Goal: Task Accomplishment & Management: Manage account settings

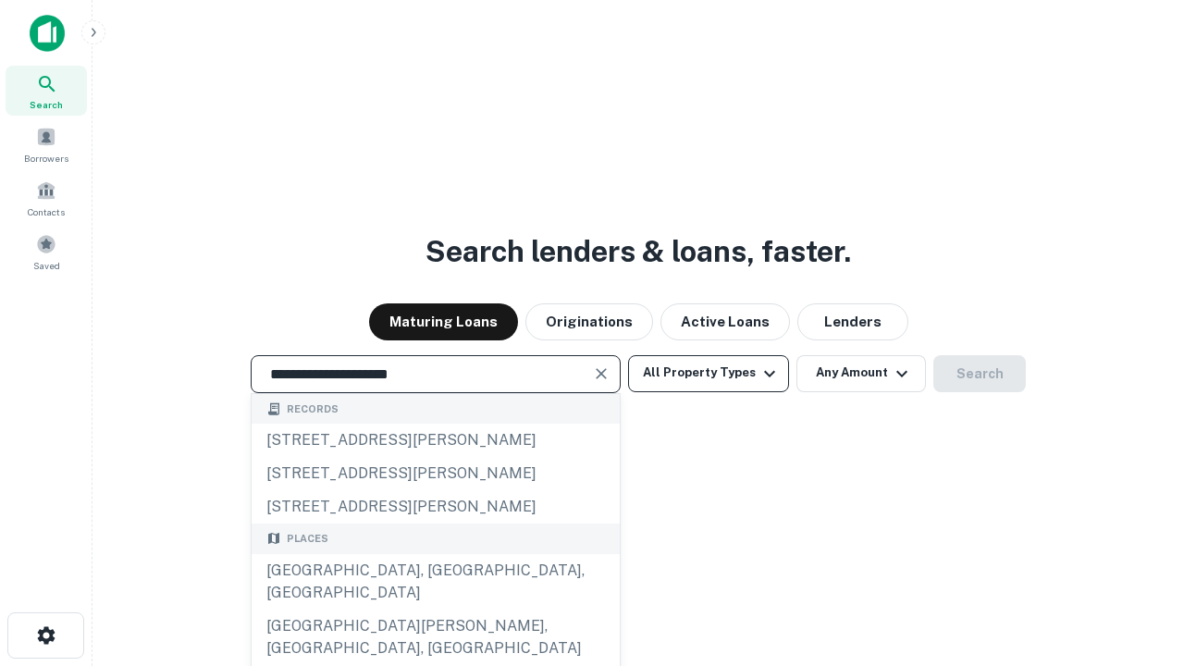
type input "**********"
click at [708, 373] on button "All Property Types" at bounding box center [708, 373] width 161 height 37
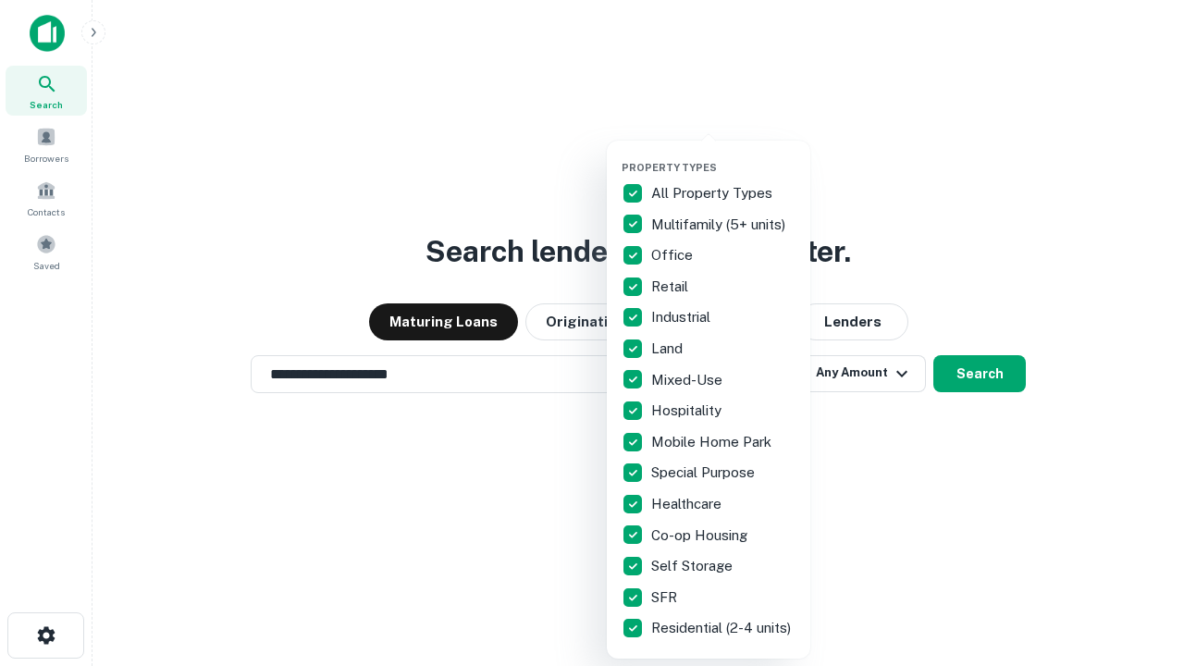
click at [723, 155] on button "button" at bounding box center [722, 155] width 203 height 1
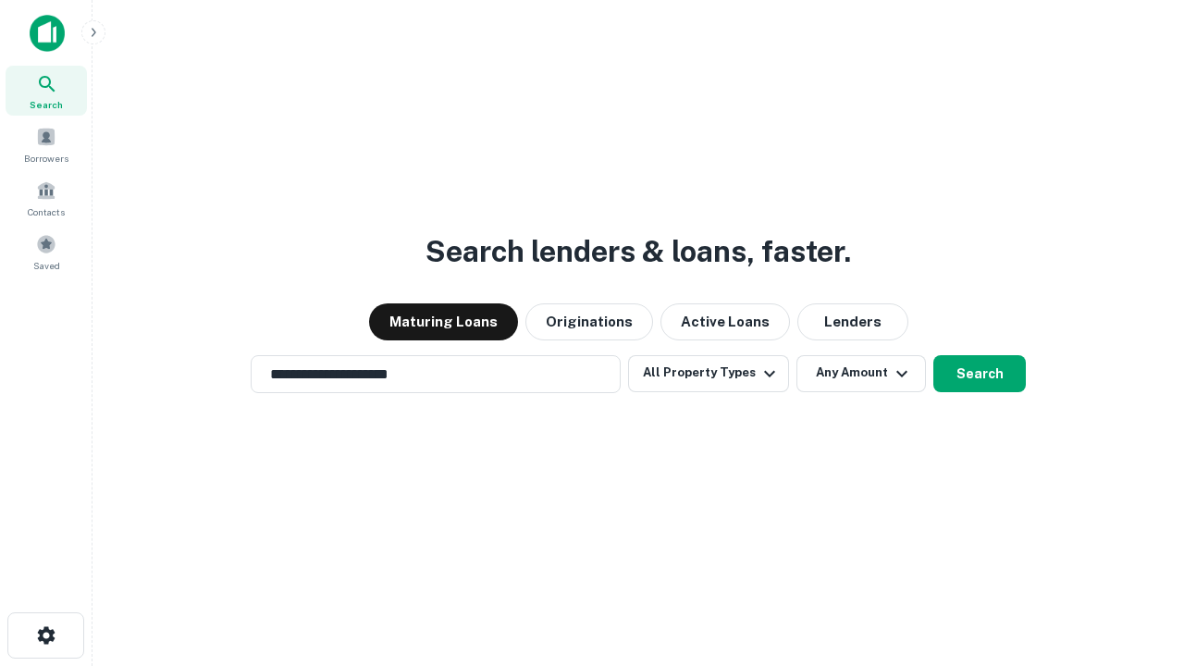
scroll to position [29, 0]
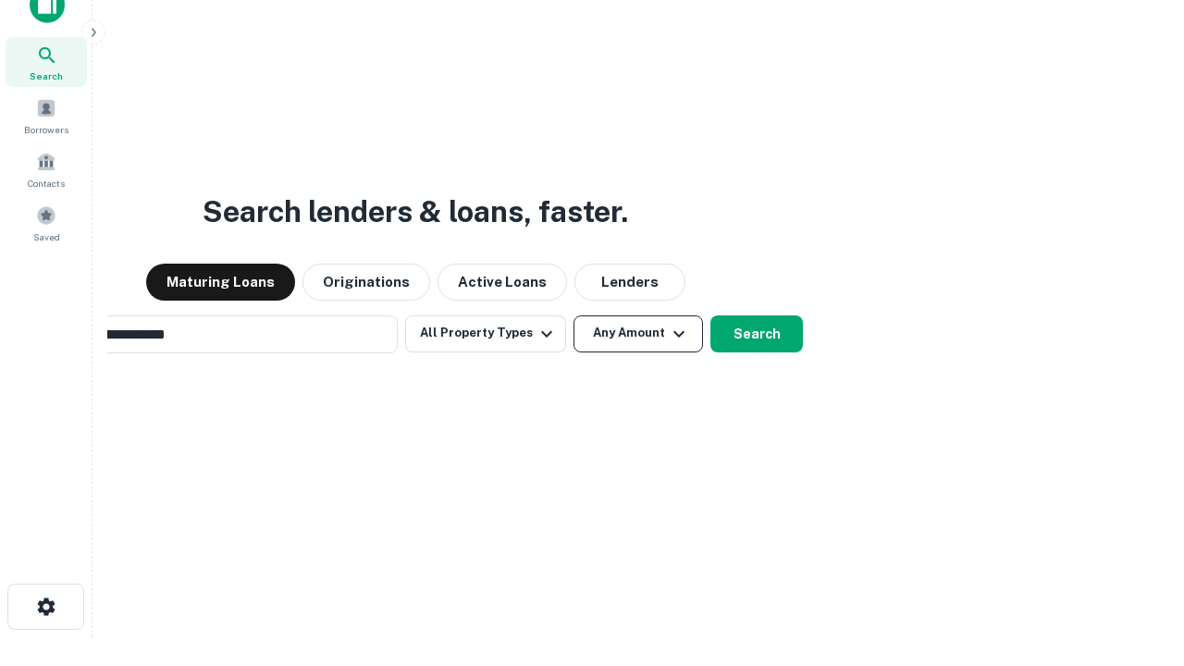
click at [573, 315] on button "Any Amount" at bounding box center [637, 333] width 129 height 37
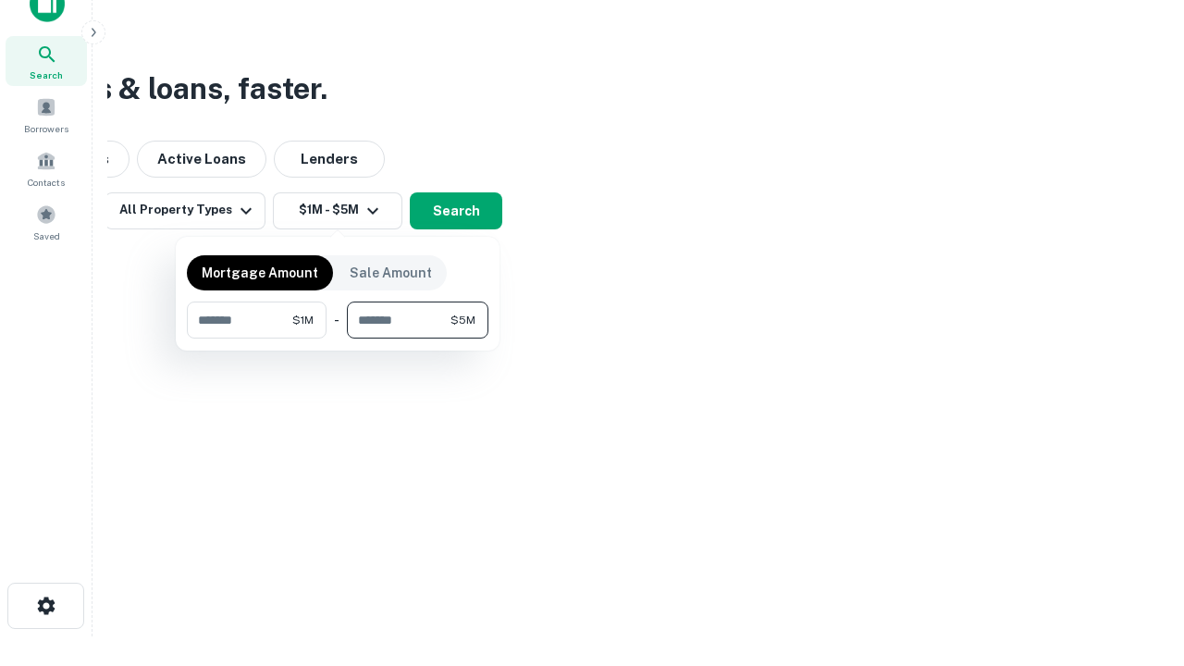
type input "*******"
click at [338, 338] on button "button" at bounding box center [337, 338] width 301 height 1
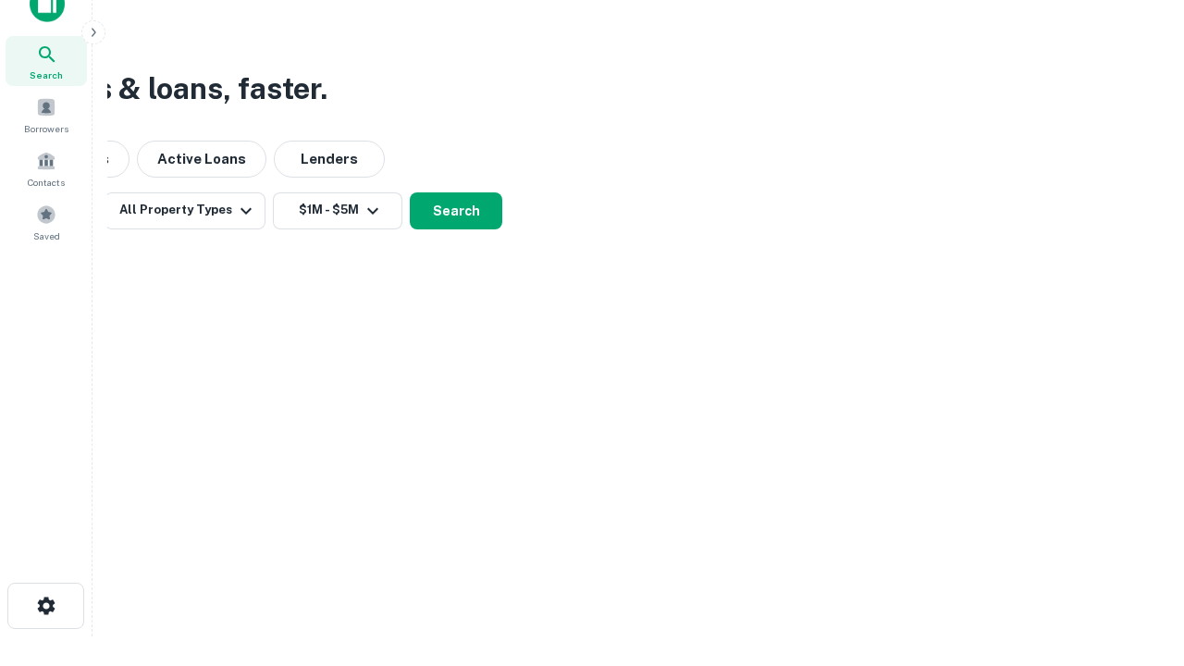
scroll to position [11, 341]
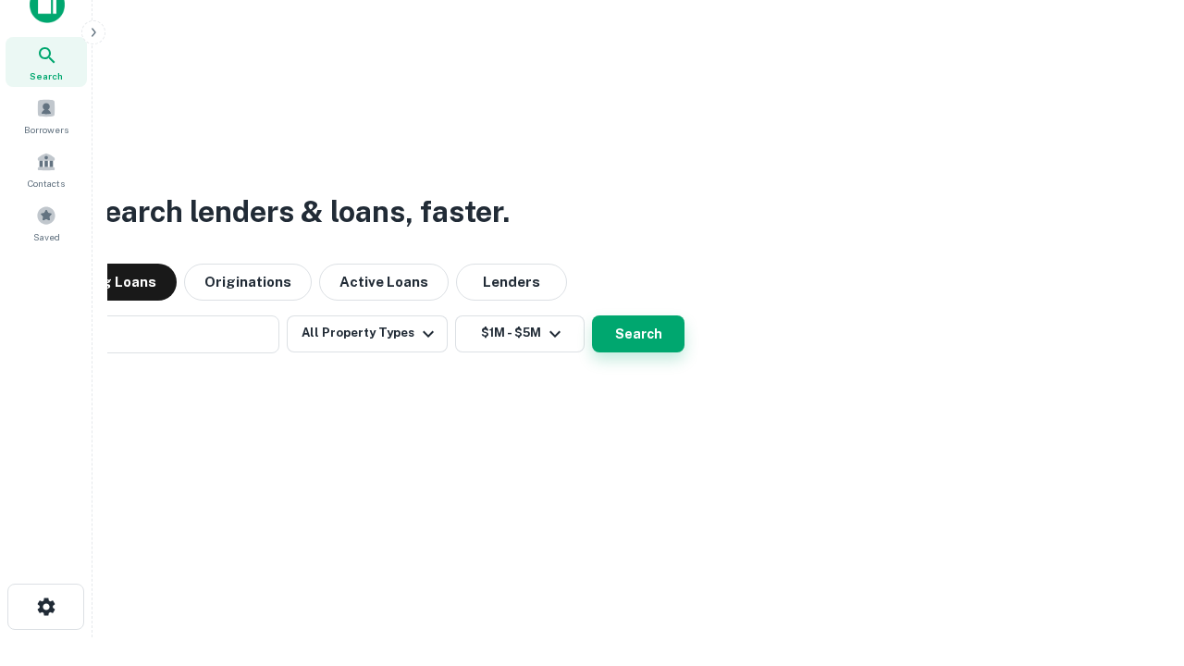
click at [592, 315] on button "Search" at bounding box center [638, 333] width 92 height 37
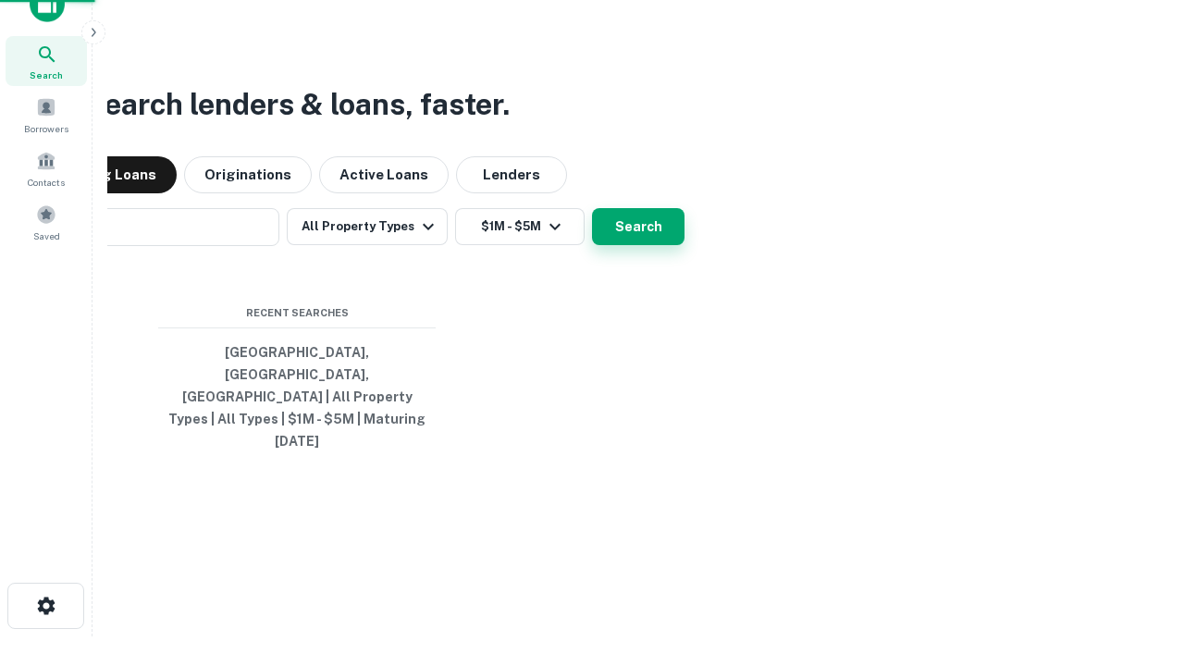
scroll to position [49, 523]
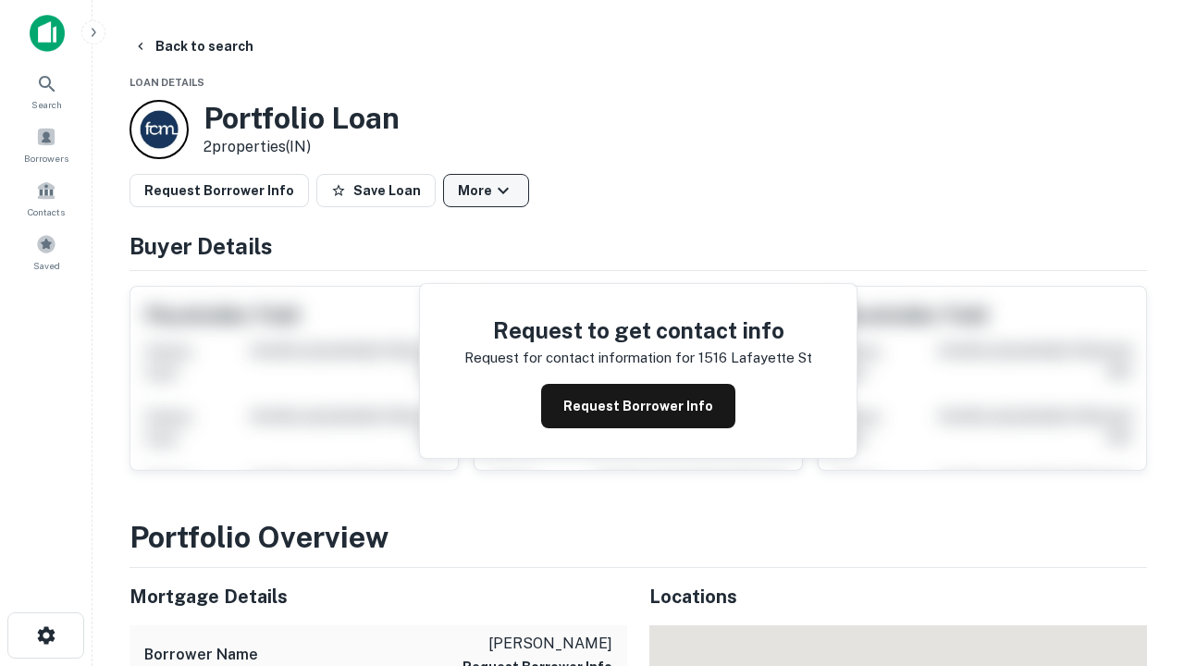
click at [485, 190] on button "More" at bounding box center [486, 190] width 86 height 33
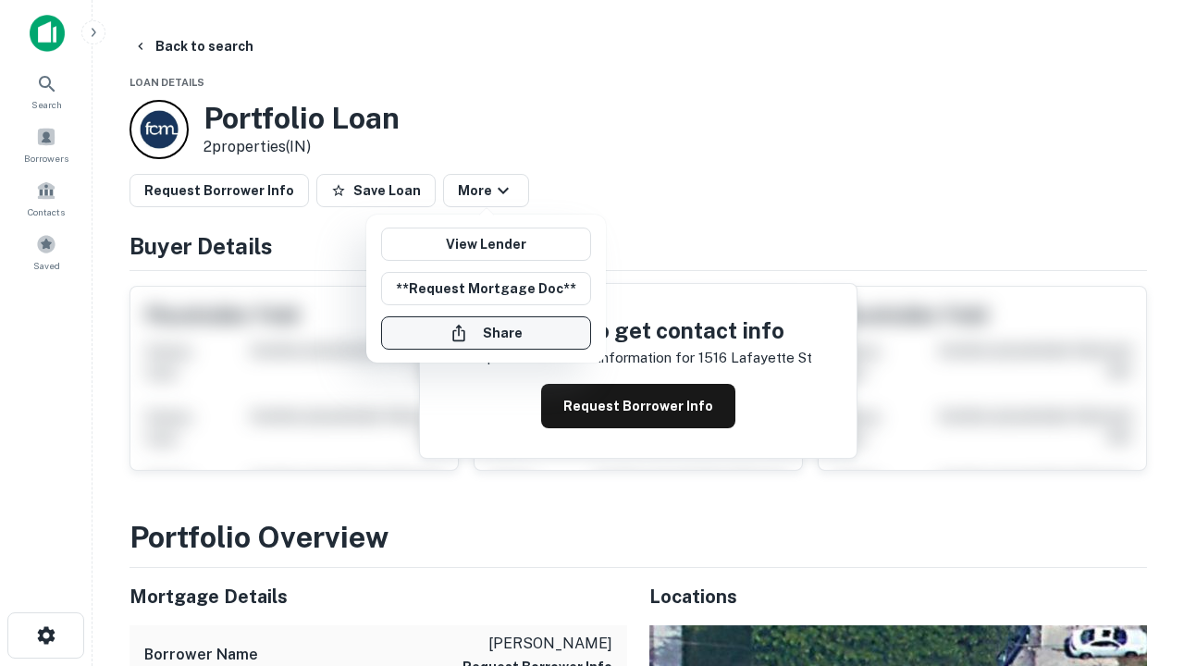
click at [485, 333] on button "Share" at bounding box center [486, 332] width 210 height 33
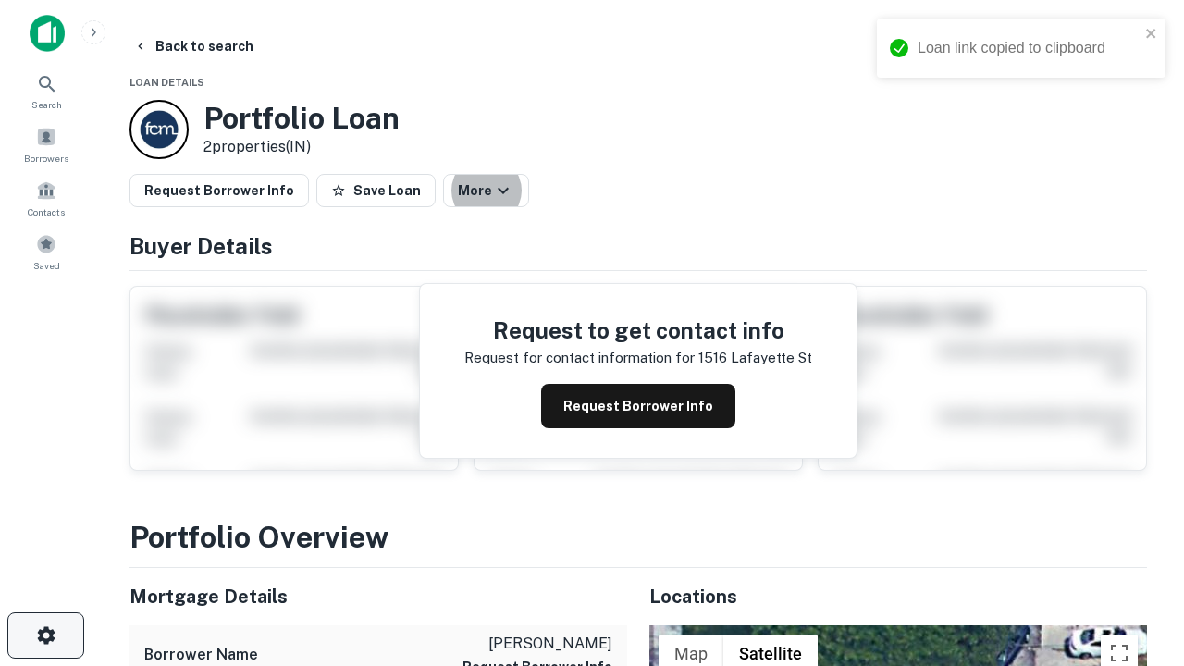
click at [45, 635] on icon "button" at bounding box center [46, 635] width 22 height 22
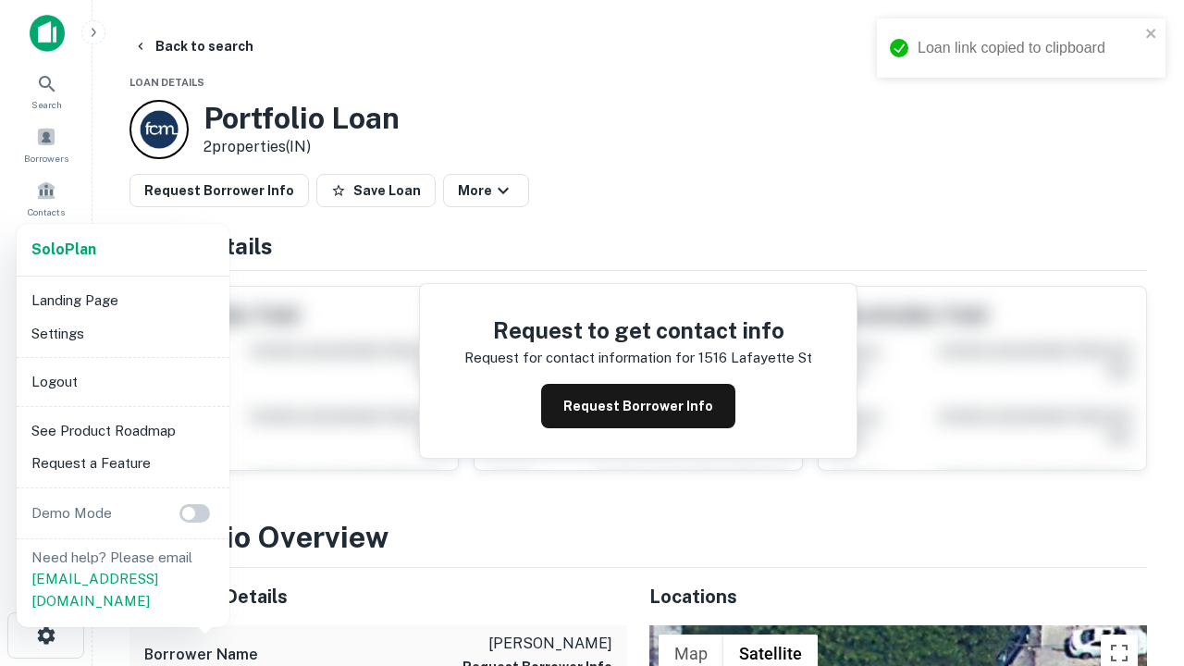
click at [122, 381] on li "Logout" at bounding box center [123, 381] width 198 height 33
